Goal: Information Seeking & Learning: Find specific fact

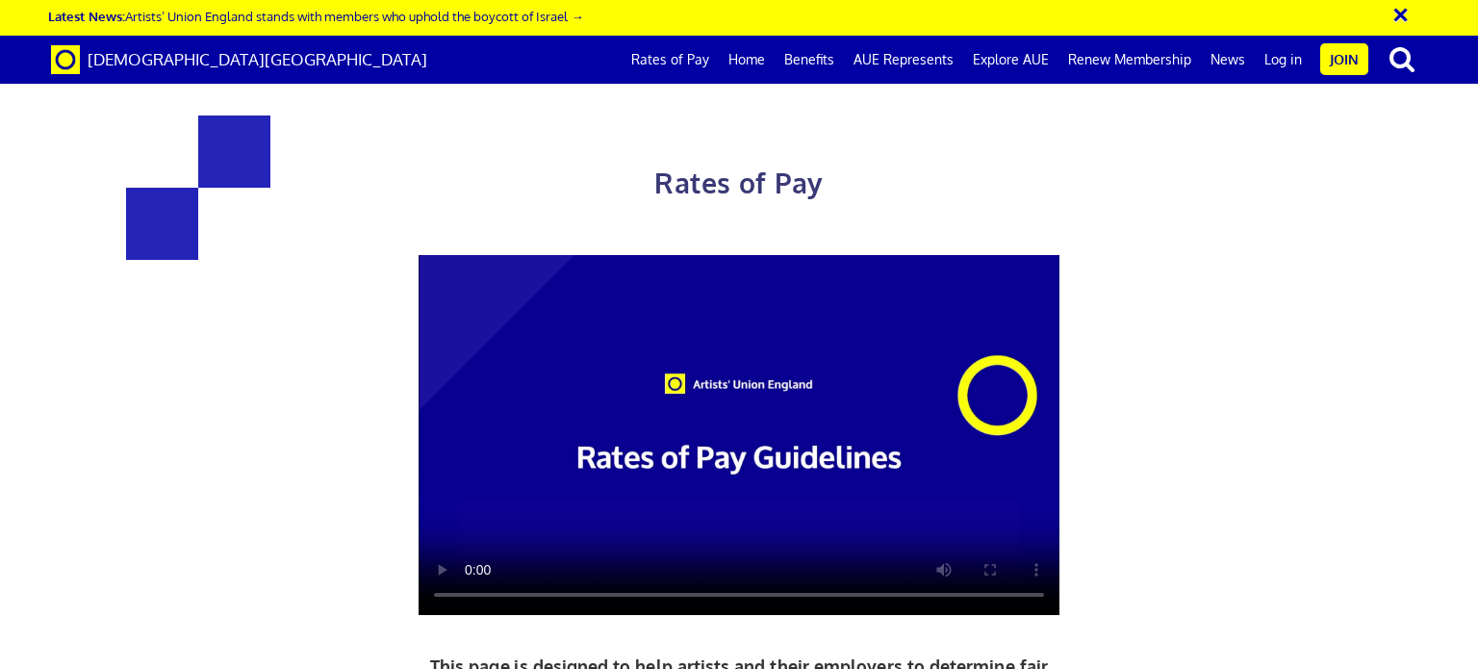
scroll to position [0, 14]
click at [1477, 519] on div "Rates of Pay This page is designed to help artists and their employers to deter…" at bounding box center [739, 508] width 1507 height 978
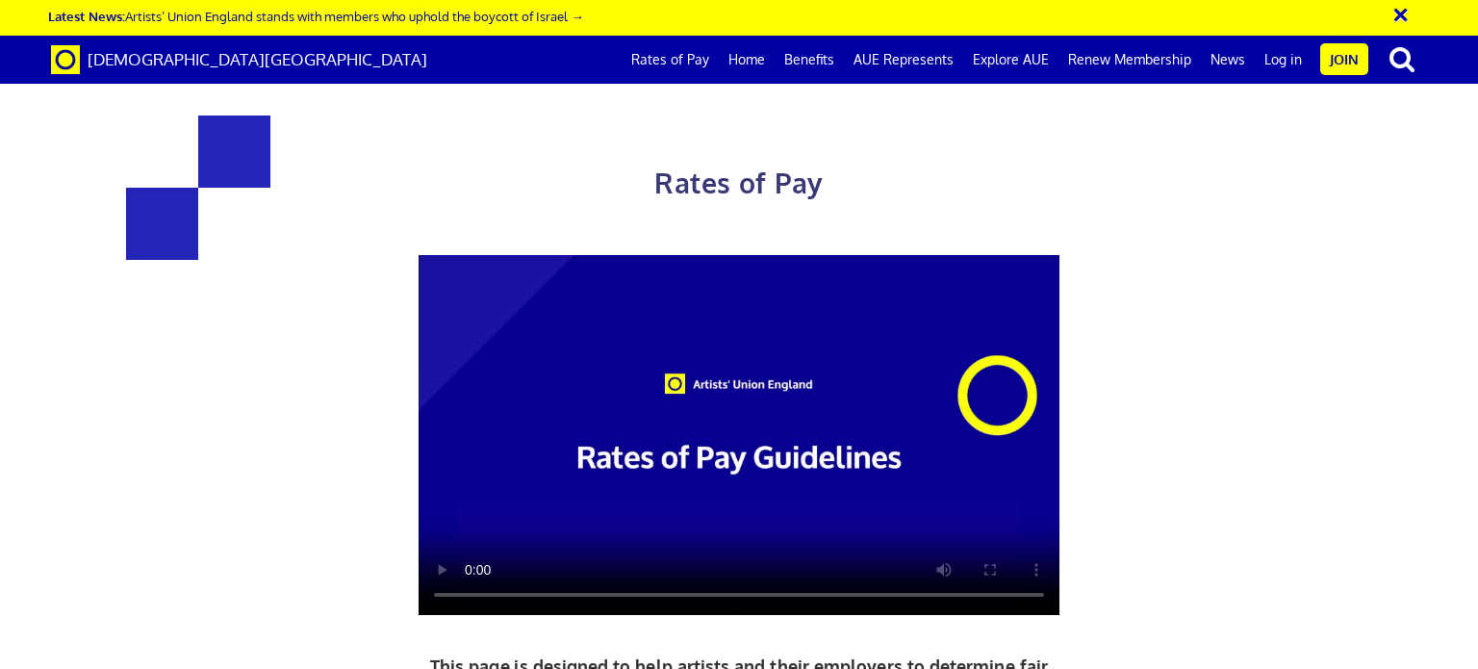
drag, startPoint x: 1477, startPoint y: 294, endPoint x: 1477, endPoint y: 244, distance: 50.0
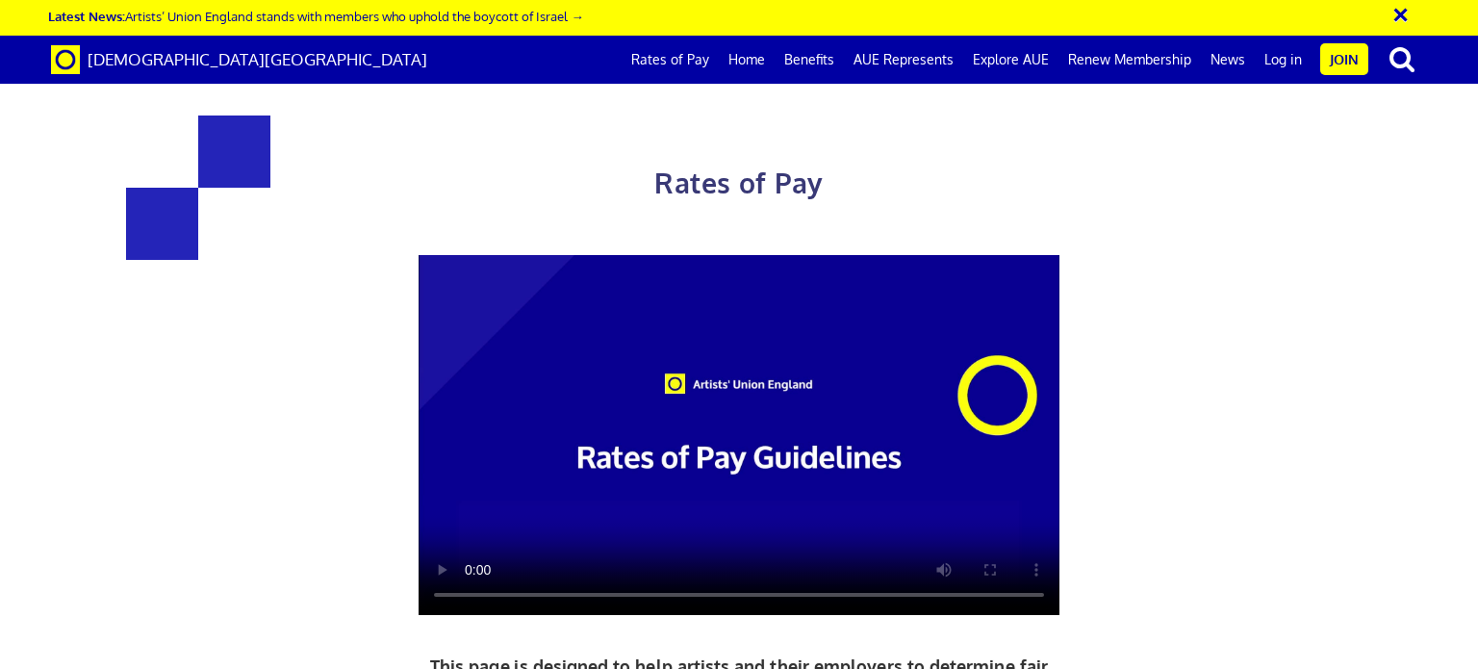
drag, startPoint x: 1477, startPoint y: 373, endPoint x: 1476, endPoint y: 296, distance: 77.0
